Goal: Information Seeking & Learning: Learn about a topic

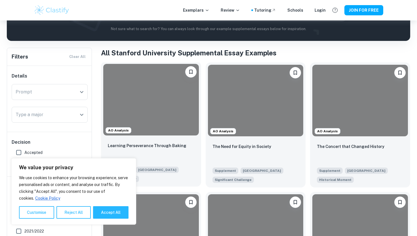
scroll to position [109, 0]
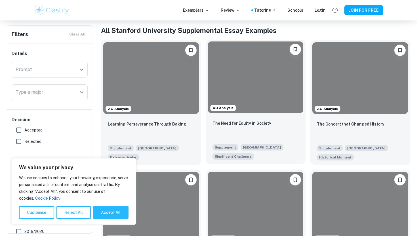
click at [260, 92] on div at bounding box center [256, 76] width 96 height 71
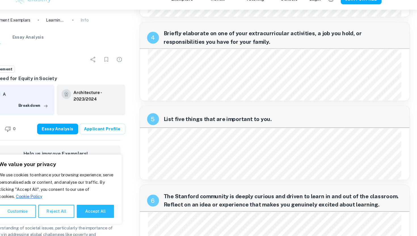
scroll to position [347, 0]
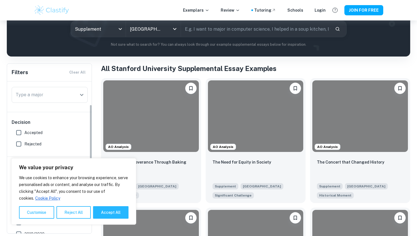
scroll to position [32, 0]
click at [54, 90] on div "Type a major" at bounding box center [50, 98] width 76 height 16
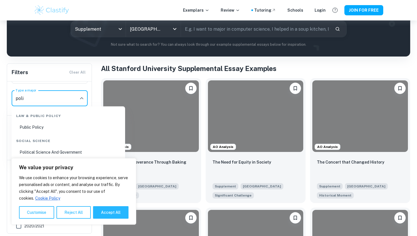
click at [49, 150] on li "Political Science And Government" at bounding box center [68, 151] width 109 height 13
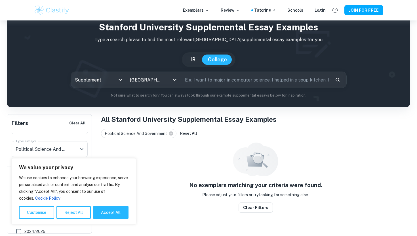
scroll to position [20, 0]
click at [71, 213] on button "Reject All" at bounding box center [73, 212] width 34 height 12
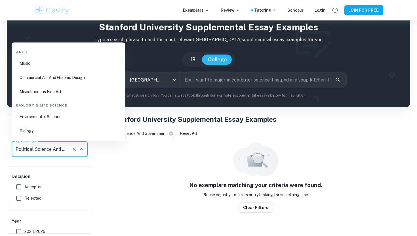
click at [55, 151] on input "Political Science And Government" at bounding box center [41, 148] width 55 height 11
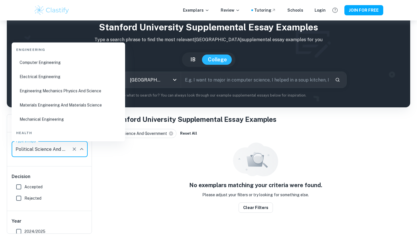
type input "o"
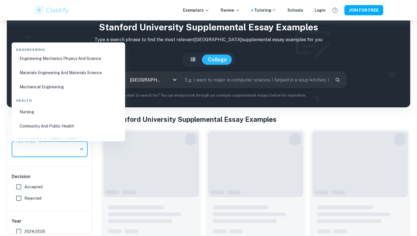
scroll to position [0, 0]
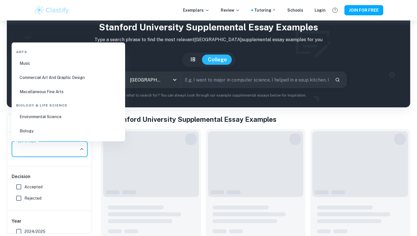
type input "o"
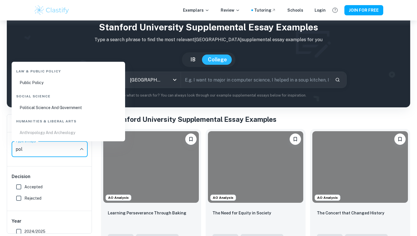
click at [26, 79] on li "Public Policy" at bounding box center [68, 82] width 109 height 13
type input "Public Policy"
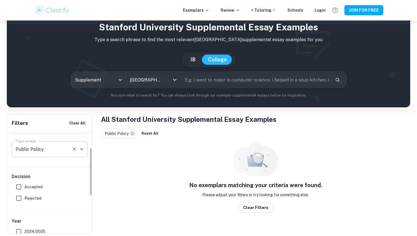
click at [72, 149] on icon "Clear" at bounding box center [74, 149] width 6 height 6
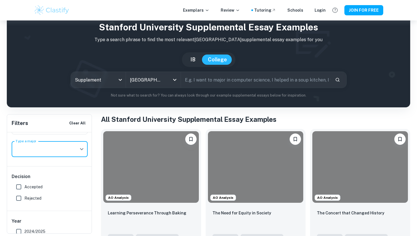
scroll to position [37, 0]
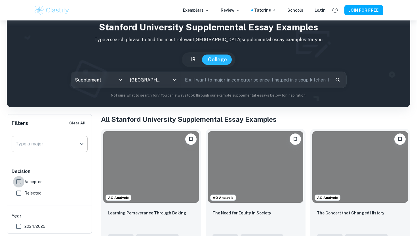
click at [23, 184] on input "Accepted" at bounding box center [18, 181] width 11 height 11
checkbox input "true"
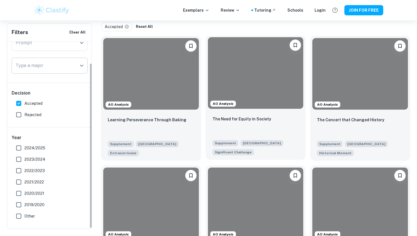
scroll to position [20, 0]
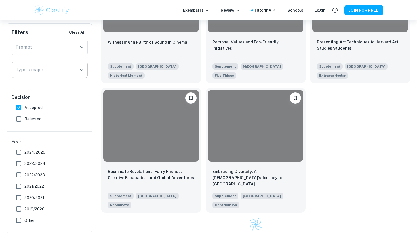
click at [42, 149] on span "2024/2025" at bounding box center [34, 152] width 21 height 6
click at [24, 149] on input "2024/2025" at bounding box center [18, 151] width 11 height 11
checkbox input "true"
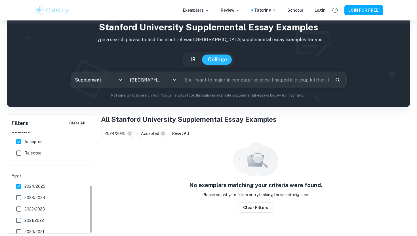
scroll to position [111, 0]
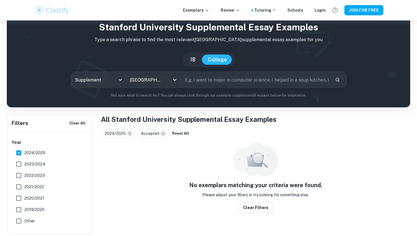
click at [42, 166] on span "2023/2024" at bounding box center [34, 164] width 21 height 6
click at [24, 166] on input "2023/2024" at bounding box center [18, 163] width 11 height 11
checkbox input "true"
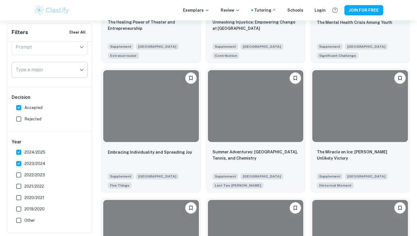
scroll to position [2687, 0]
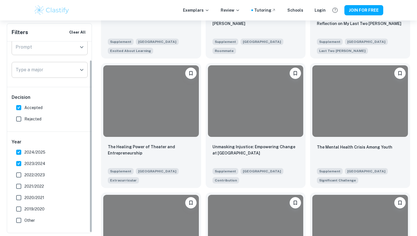
click at [50, 45] on input "Prompt" at bounding box center [45, 47] width 62 height 11
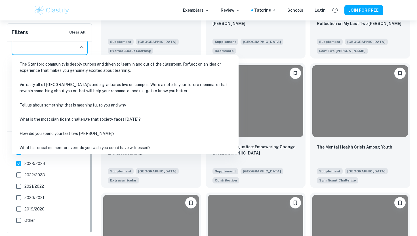
click at [44, 52] on input "Prompt" at bounding box center [45, 47] width 62 height 11
click at [52, 118] on li "What is the most significant challenge that society faces [DATE]?" at bounding box center [125, 119] width 222 height 13
type input "What is the most significant challenge that society faces [DATE]?"
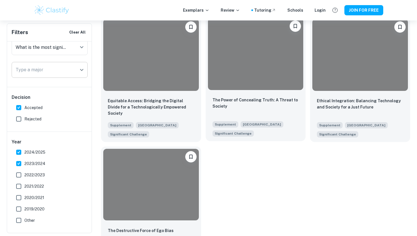
scroll to position [569, 0]
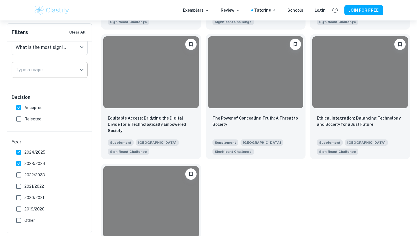
scroll to position [415, 0]
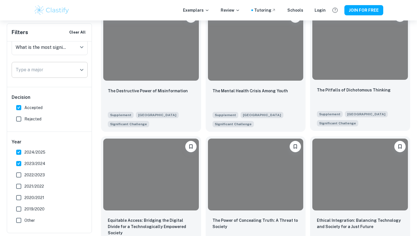
click at [331, 58] on div at bounding box center [360, 43] width 96 height 71
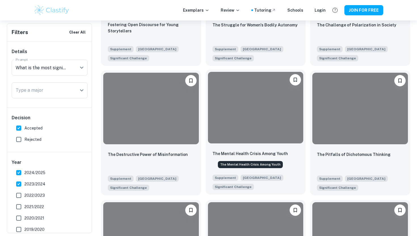
scroll to position [296, 0]
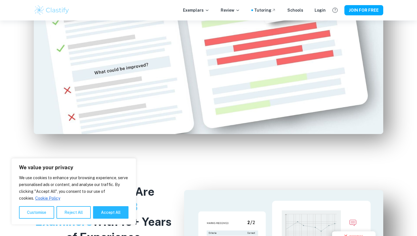
scroll to position [563, 0]
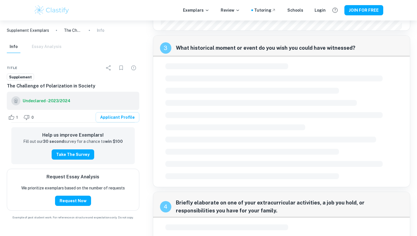
scroll to position [204, 0]
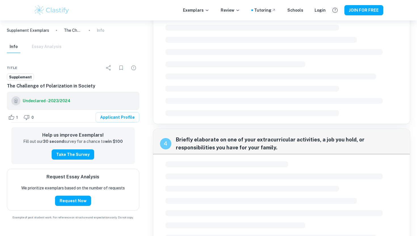
click at [335, 74] on div at bounding box center [281, 58] width 232 height 120
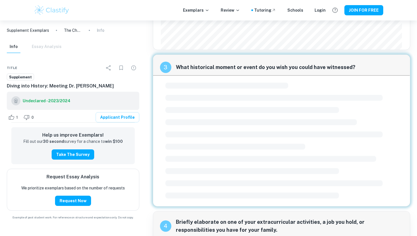
scroll to position [121, 0]
click at [241, 94] on div at bounding box center [281, 140] width 232 height 120
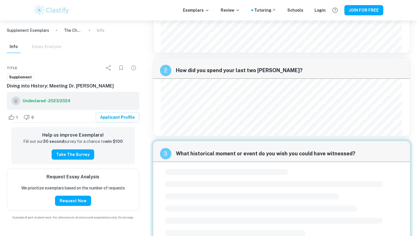
scroll to position [0, 0]
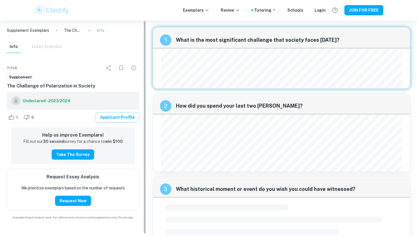
click at [106, 122] on link "Applicant Profile" at bounding box center [118, 117] width 44 height 10
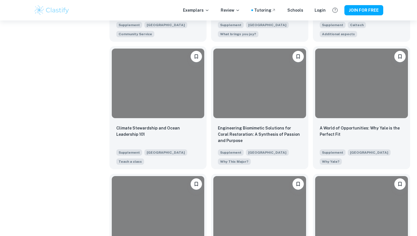
scroll to position [2503, 0]
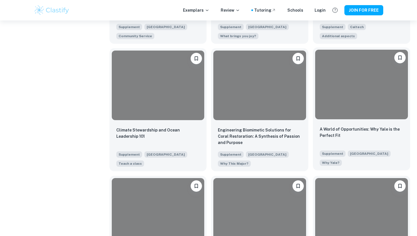
click at [352, 91] on div at bounding box center [361, 84] width 93 height 69
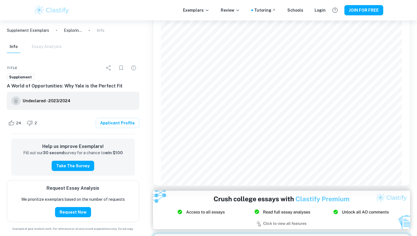
scroll to position [140, 0]
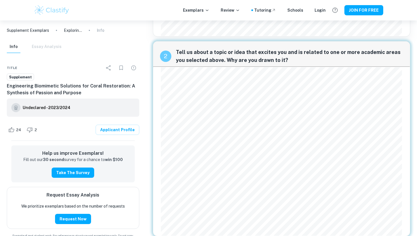
scroll to position [88, 0]
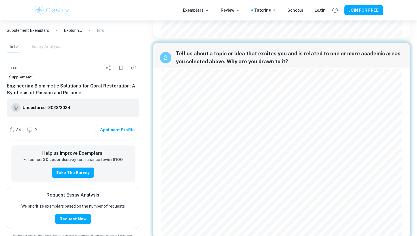
click at [158, 218] on div "2 Tell us about a topic or idea that excites you and is related to one or more …" at bounding box center [281, 140] width 257 height 195
click at [153, 212] on div "2 Tell us about a topic or idea that excites you and is related to one or more …" at bounding box center [281, 140] width 257 height 195
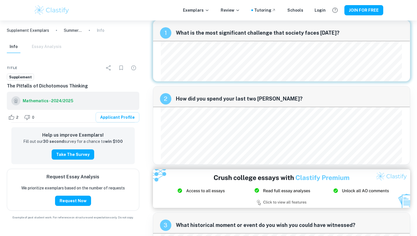
scroll to position [8, 0]
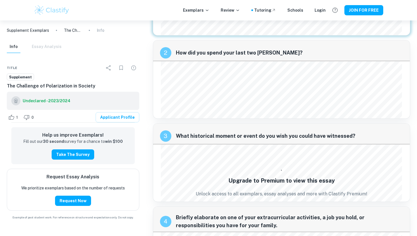
scroll to position [9, 0]
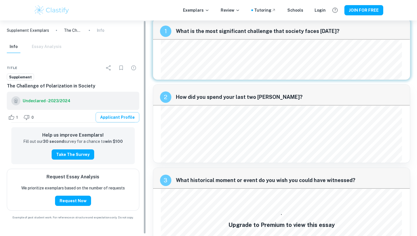
click at [126, 120] on link "Applicant Profile" at bounding box center [118, 117] width 44 height 10
